Goal: Task Accomplishment & Management: Manage account settings

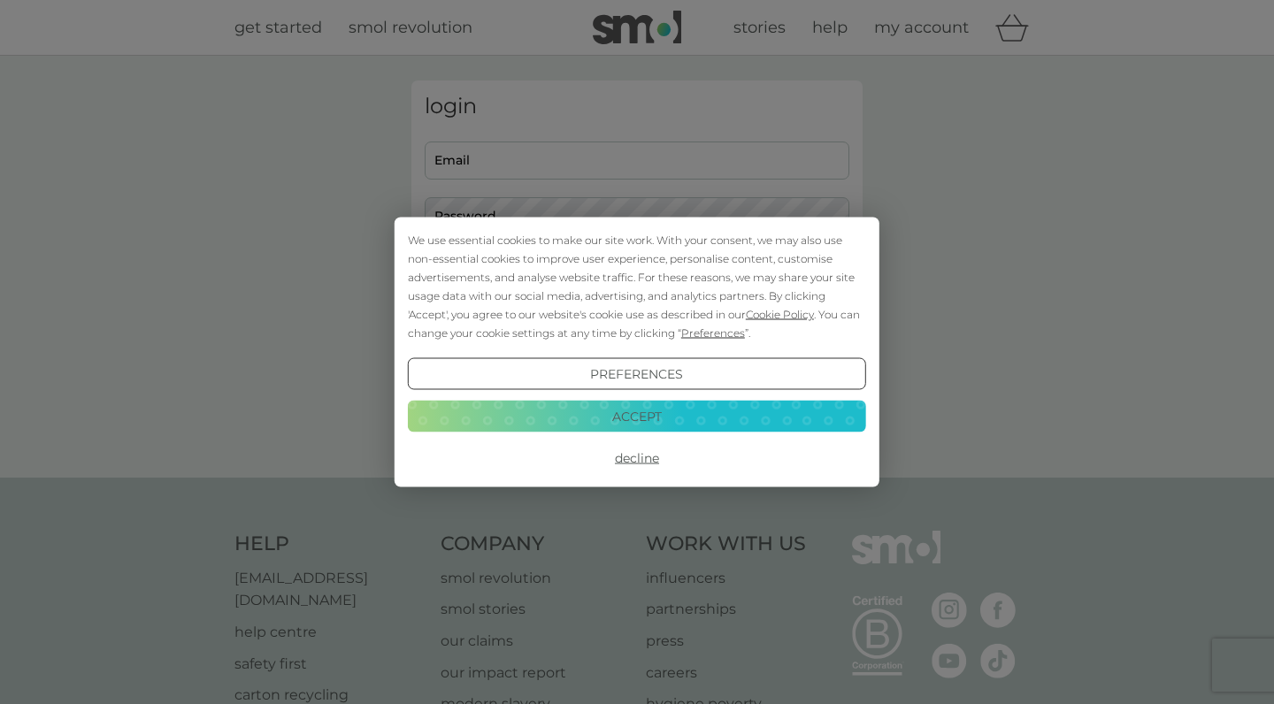
click at [560, 416] on button "Accept" at bounding box center [637, 416] width 458 height 32
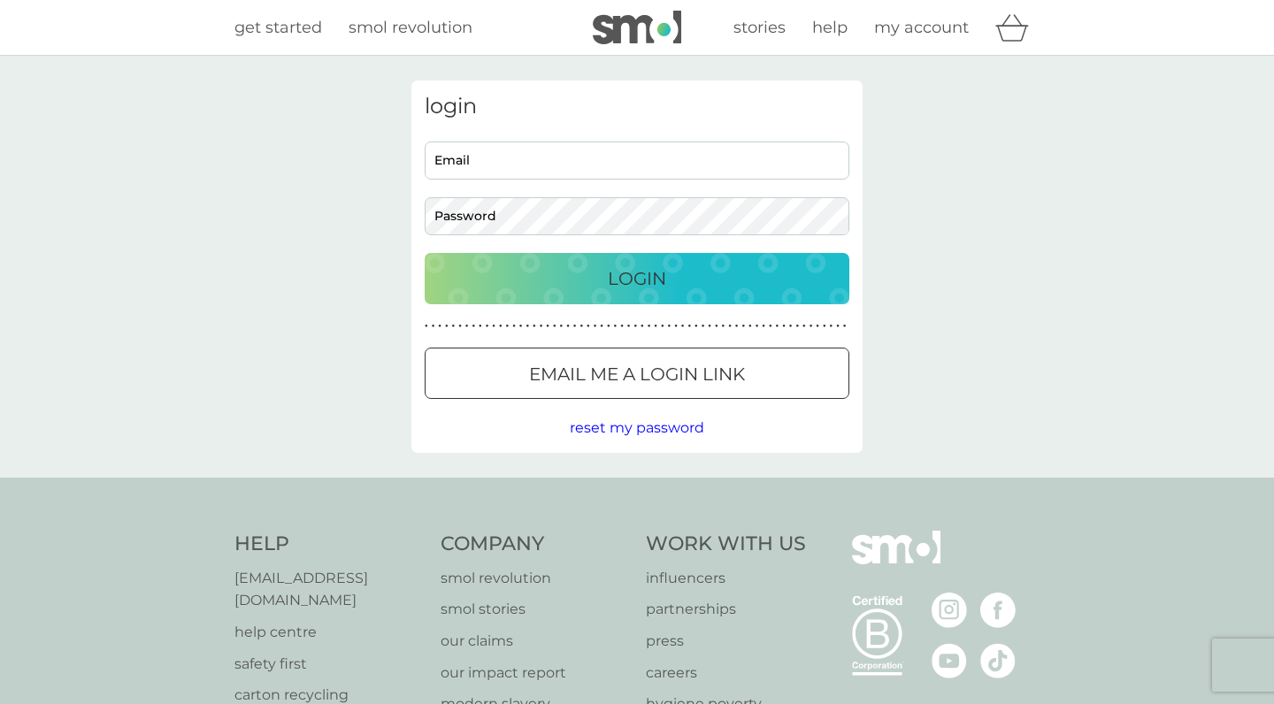
click at [572, 369] on p "Email me a login link" at bounding box center [637, 374] width 216 height 28
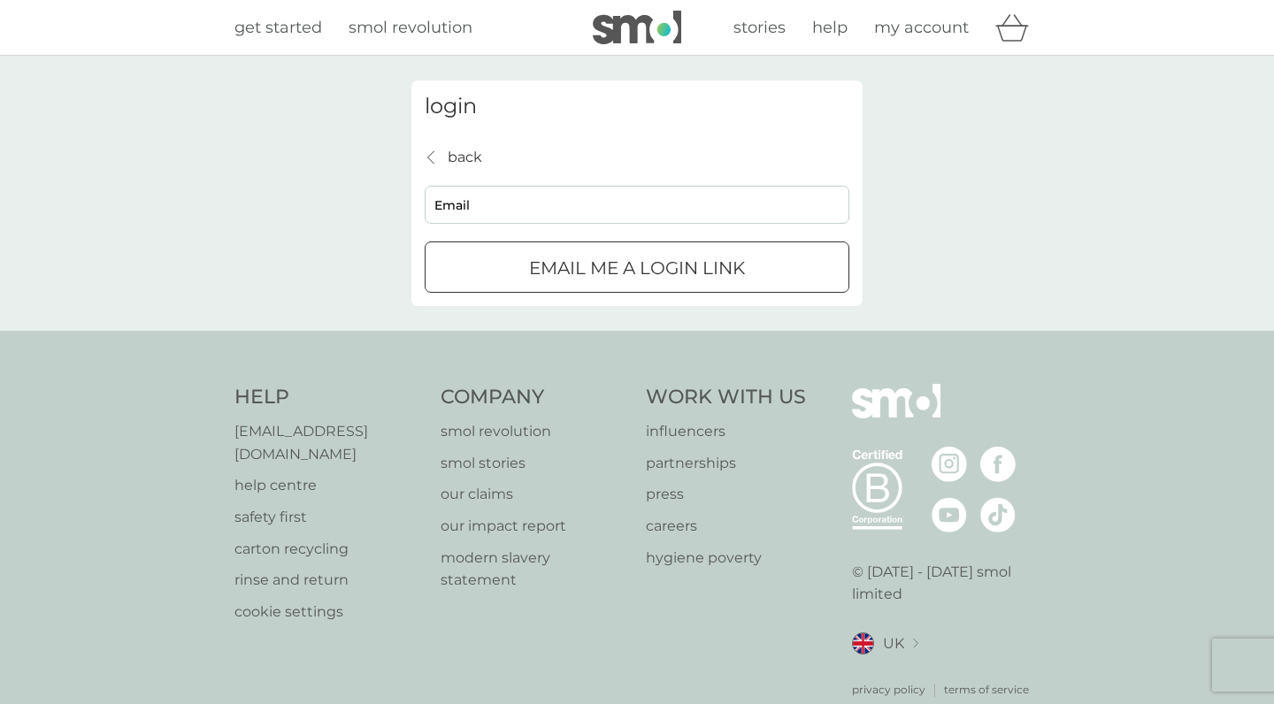
click at [462, 177] on div "back back Email Email me a login link" at bounding box center [637, 220] width 425 height 148
click at [509, 208] on input "[EMAIL_ADDRESS][DOMAIN_NAME]" at bounding box center [637, 205] width 425 height 38
click at [510, 208] on input "[EMAIL_ADDRESS][DOMAIN_NAME]" at bounding box center [637, 205] width 425 height 38
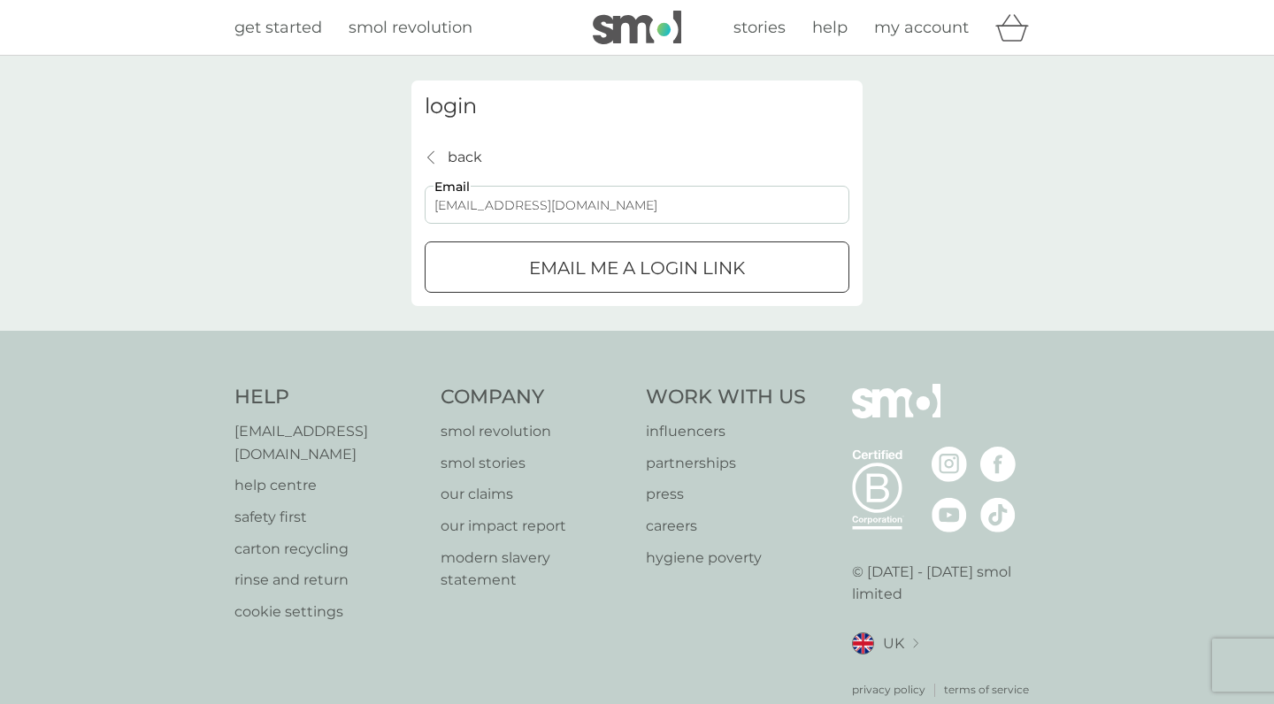
click at [514, 208] on input "[EMAIL_ADDRESS][DOMAIN_NAME]" at bounding box center [637, 205] width 425 height 38
click at [520, 207] on input "[EMAIL_ADDRESS][DOMAIN_NAME]" at bounding box center [637, 205] width 425 height 38
type input "[EMAIL_ADDRESS][DOMAIN_NAME]"
click at [947, 250] on div "login back back [EMAIL_ADDRESS][DOMAIN_NAME] Email Email me a login link" at bounding box center [637, 193] width 1274 height 275
click at [628, 270] on div "submit" at bounding box center [637, 268] width 64 height 19
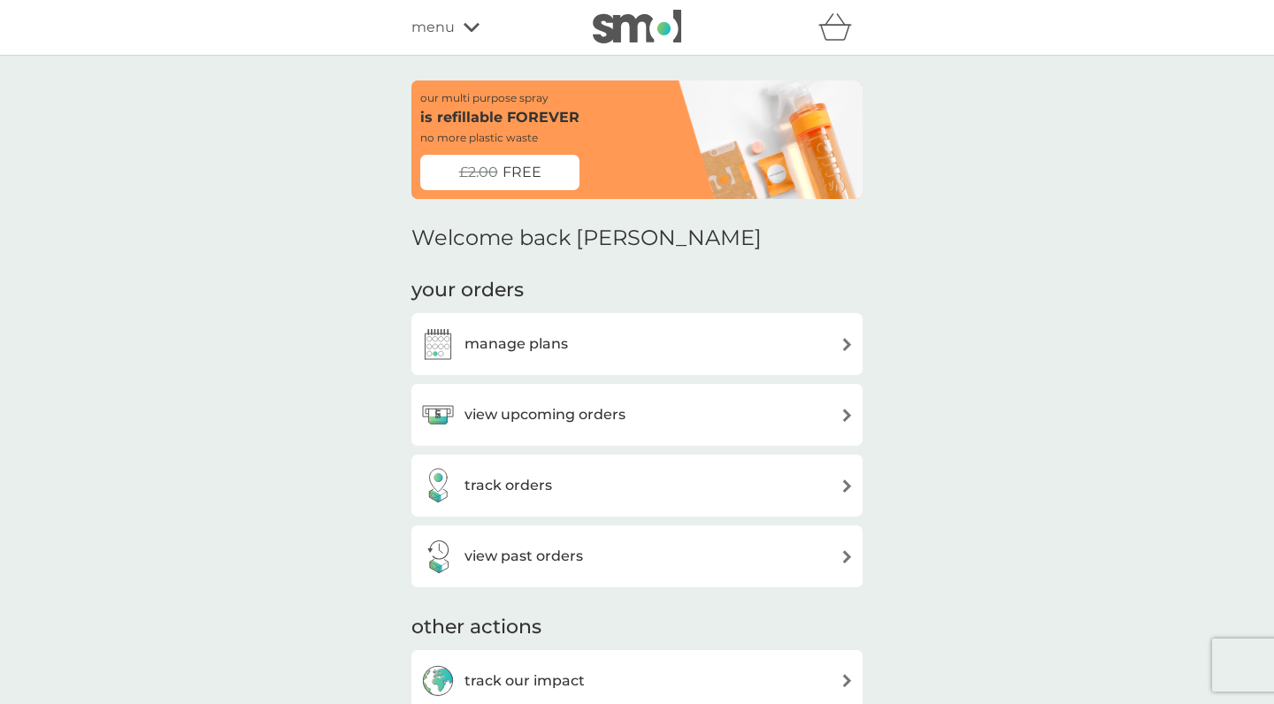
click at [600, 415] on h3 "view upcoming orders" at bounding box center [544, 414] width 161 height 23
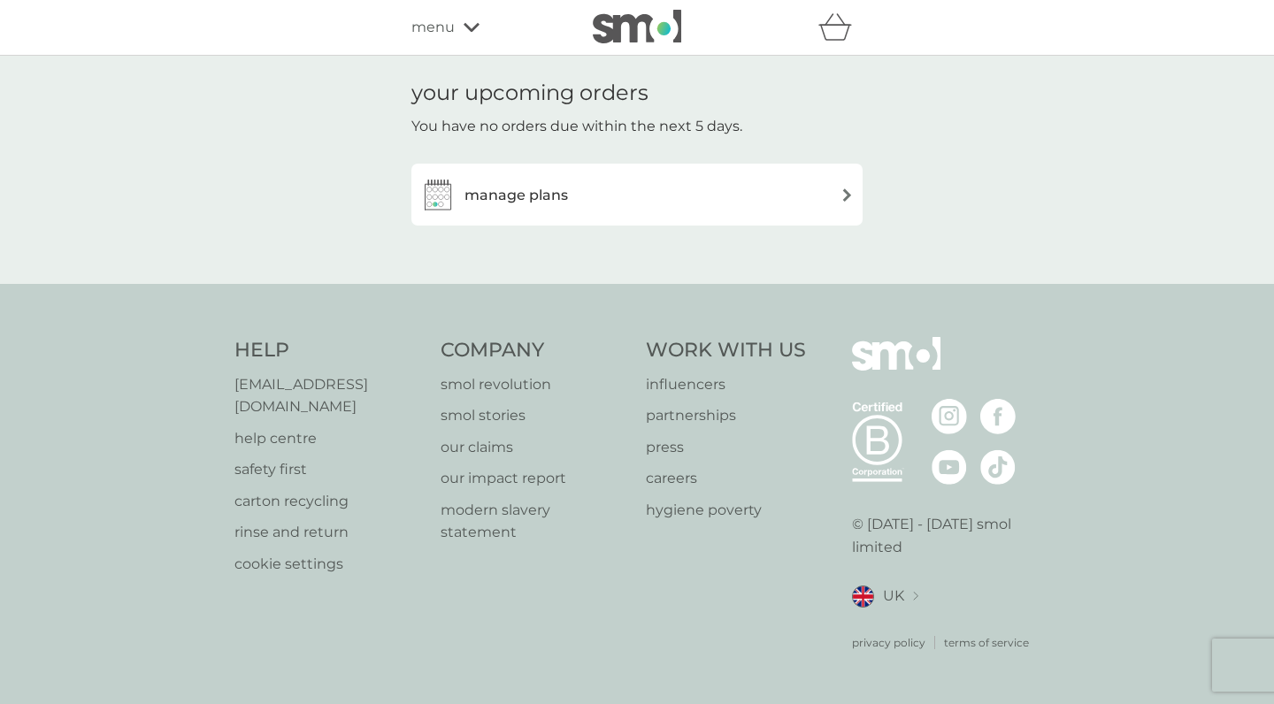
click at [533, 198] on h3 "manage plans" at bounding box center [515, 195] width 103 height 23
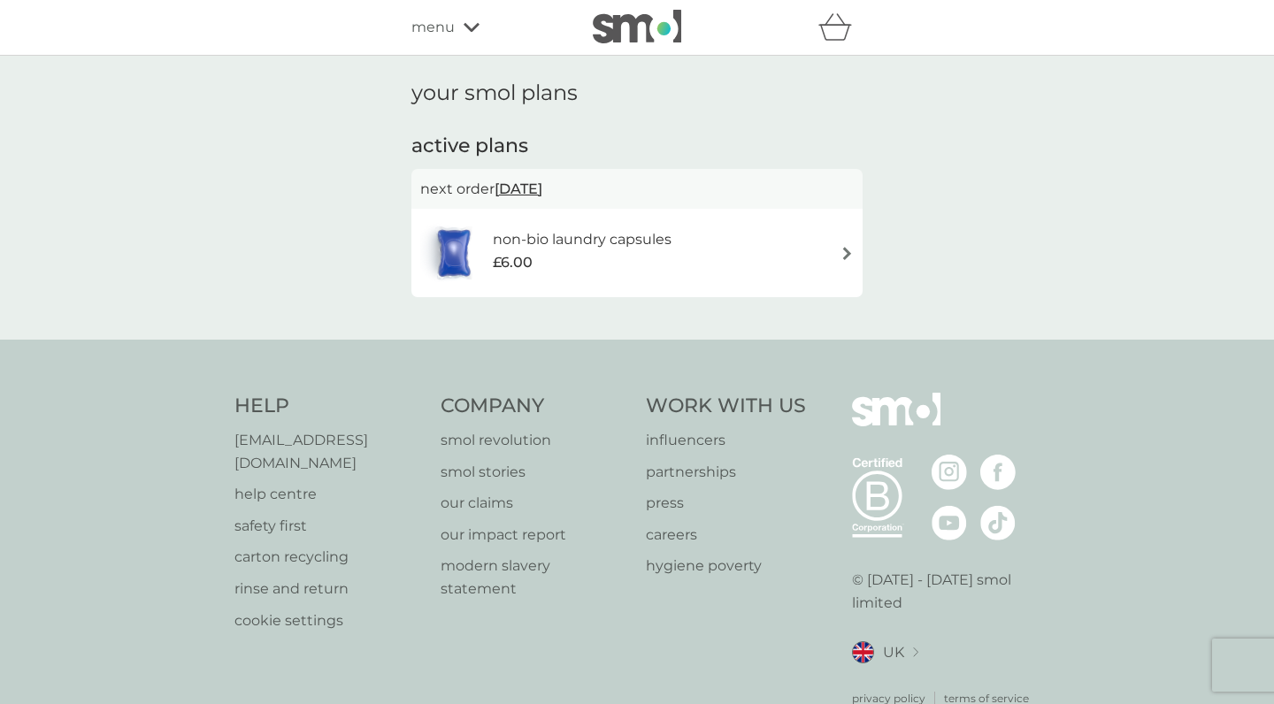
click at [626, 247] on h6 "non-bio laundry capsules" at bounding box center [582, 239] width 179 height 23
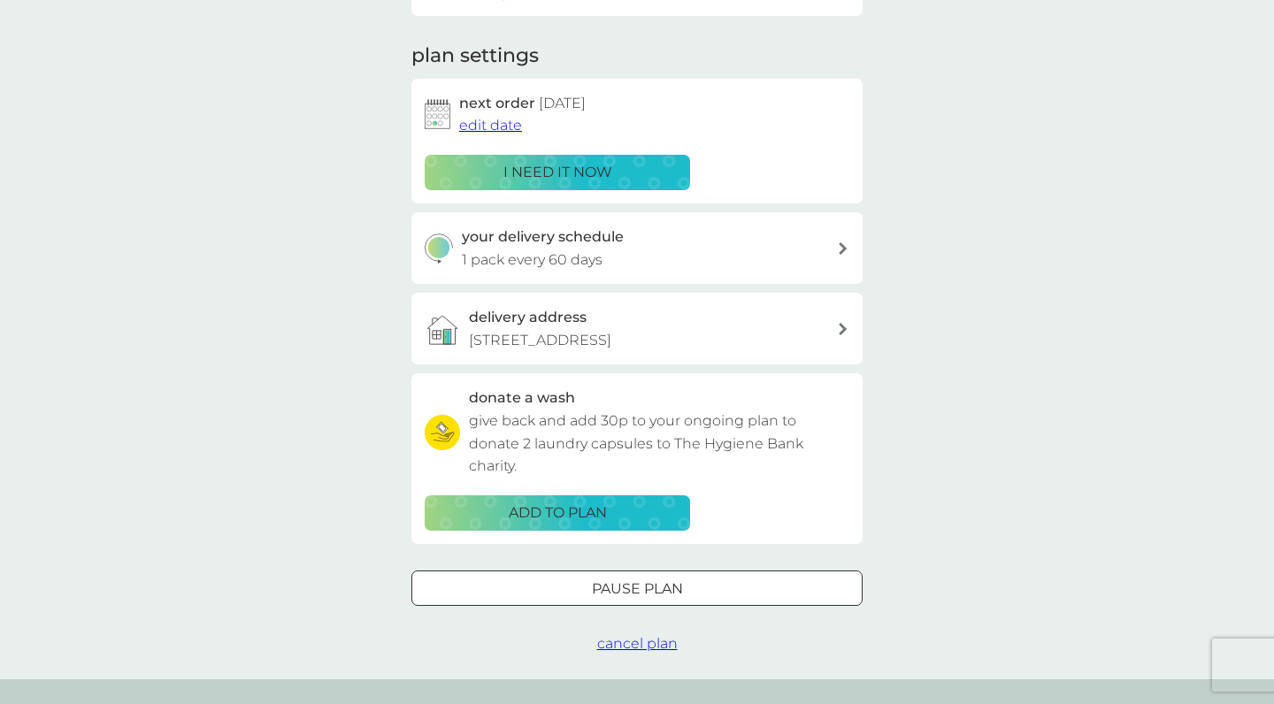
scroll to position [221, 0]
click at [641, 641] on span "cancel plan" at bounding box center [637, 642] width 80 height 17
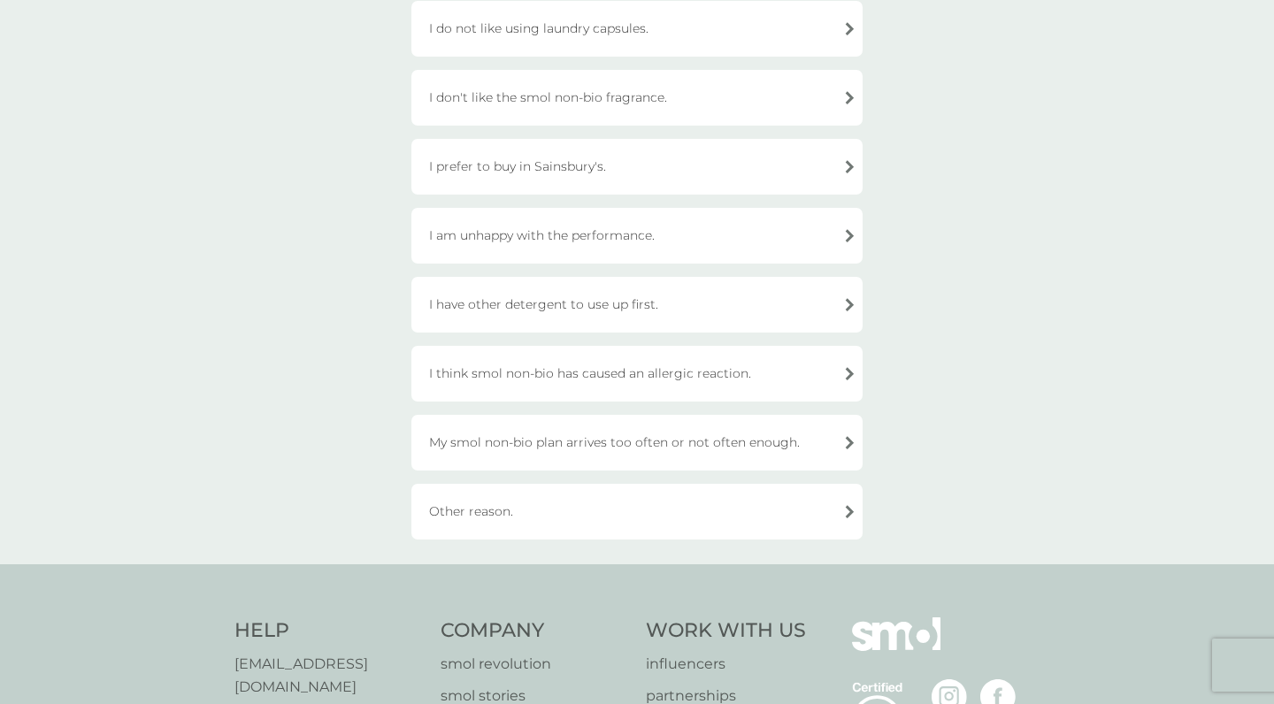
scroll to position [420, 0]
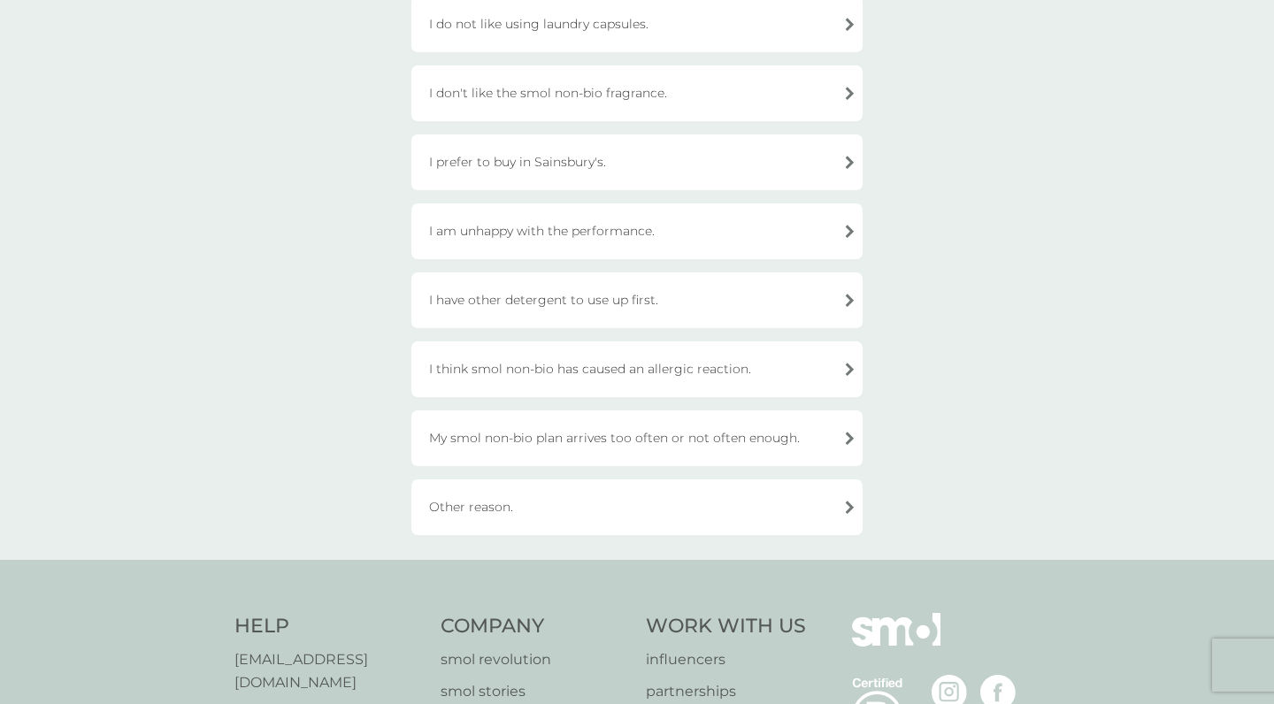
click at [492, 509] on div "Other reason." at bounding box center [636, 507] width 451 height 56
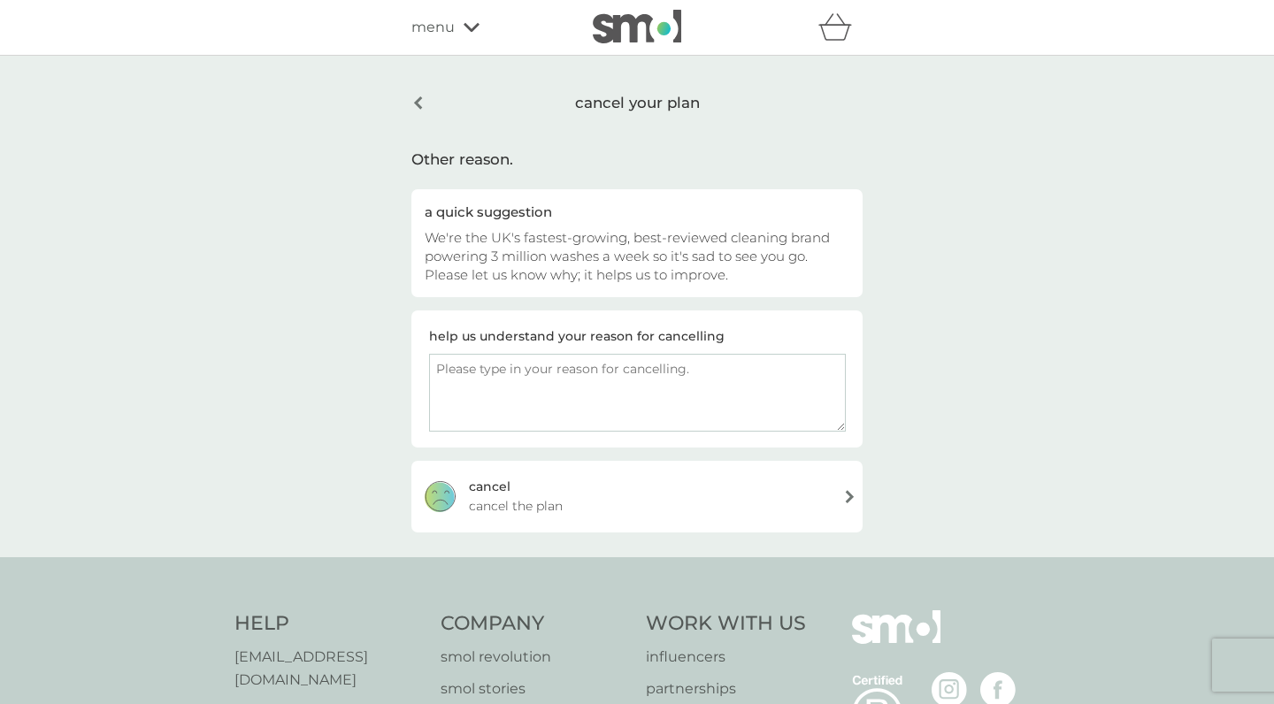
scroll to position [0, 0]
click at [543, 410] on textarea at bounding box center [637, 393] width 417 height 78
type textarea "moving places"
click at [567, 500] on div "cancel cancel the plan" at bounding box center [636, 496] width 451 height 71
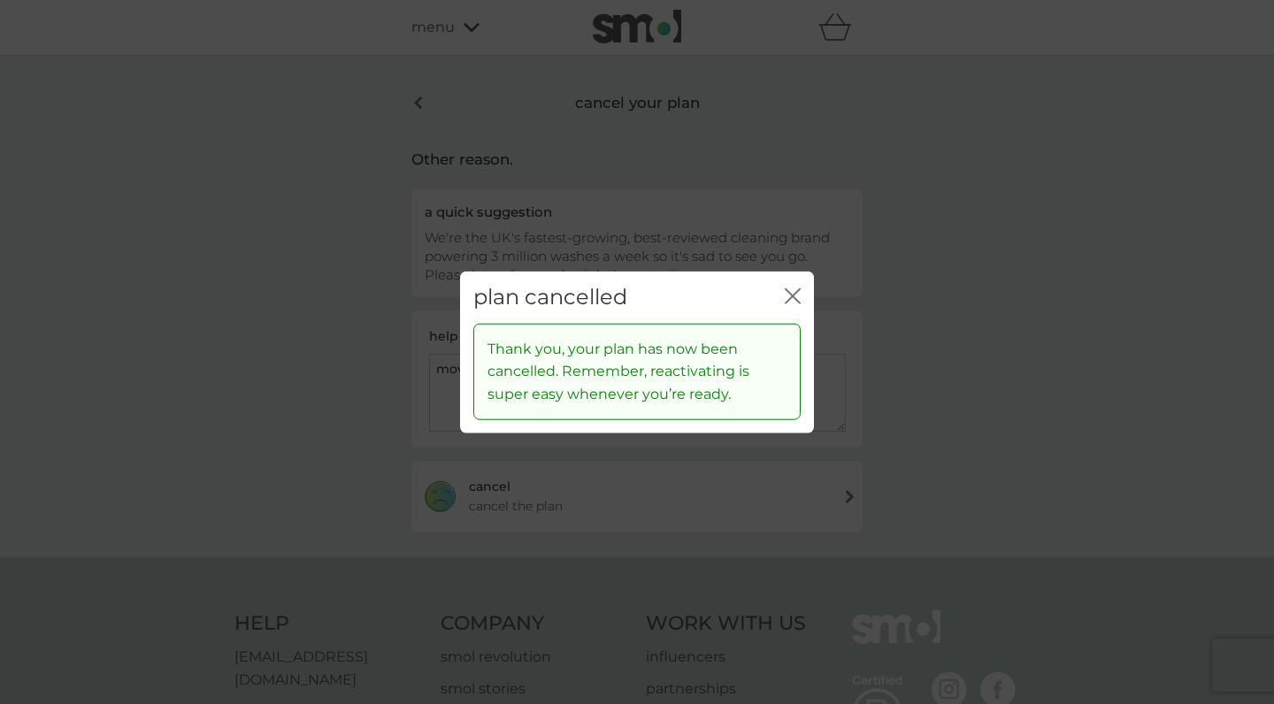
click at [797, 293] on icon "close" at bounding box center [796, 296] width 7 height 14
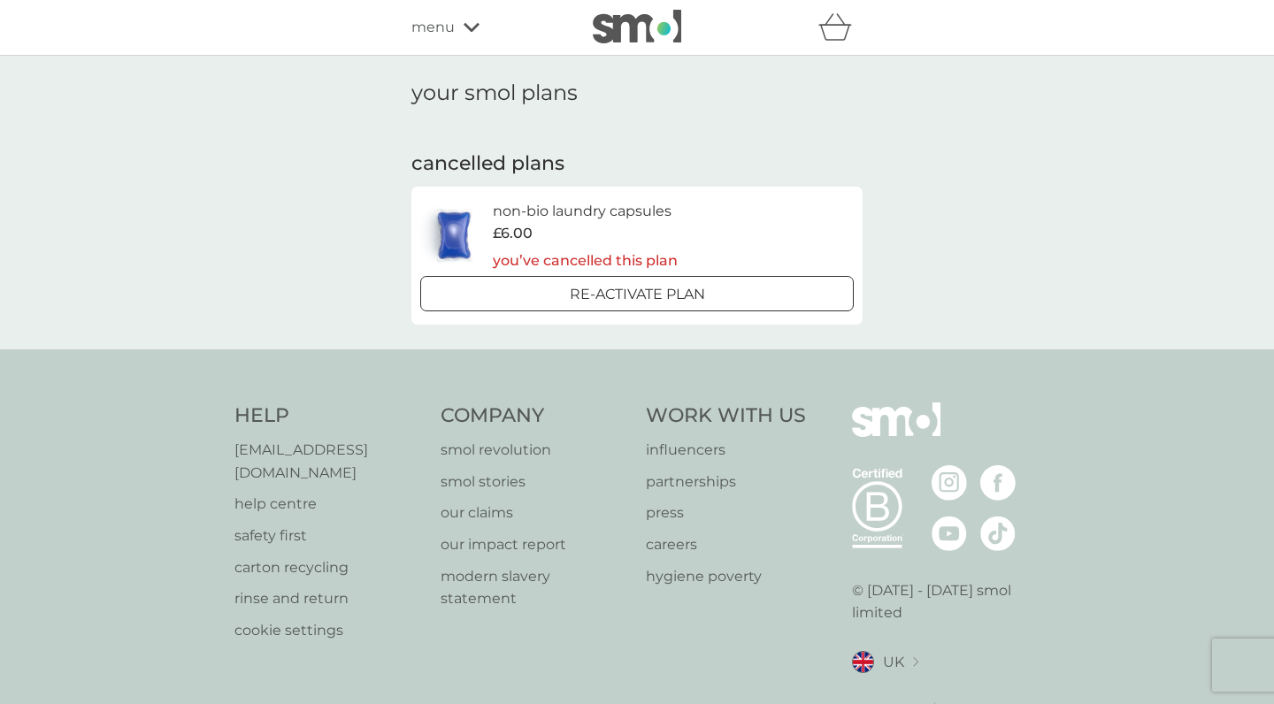
click at [444, 33] on span "menu" at bounding box center [432, 27] width 43 height 23
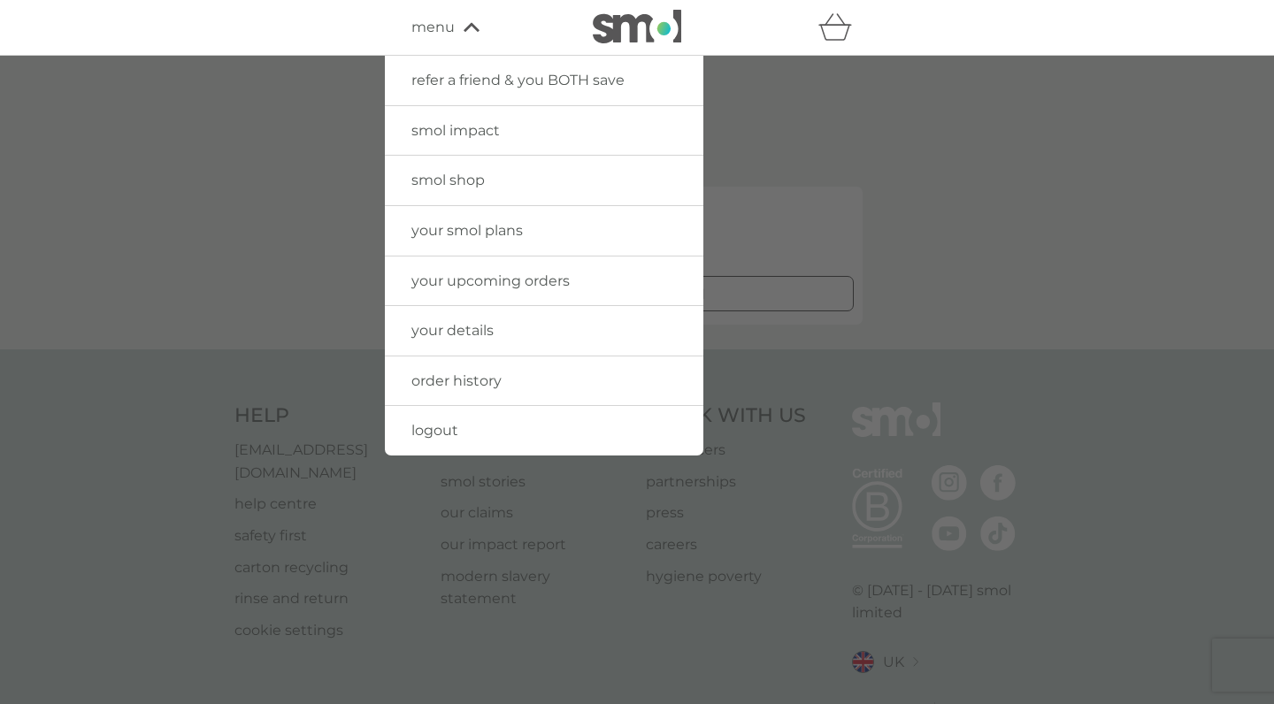
click at [458, 186] on span "smol shop" at bounding box center [447, 180] width 73 height 17
